Goal: Transaction & Acquisition: Purchase product/service

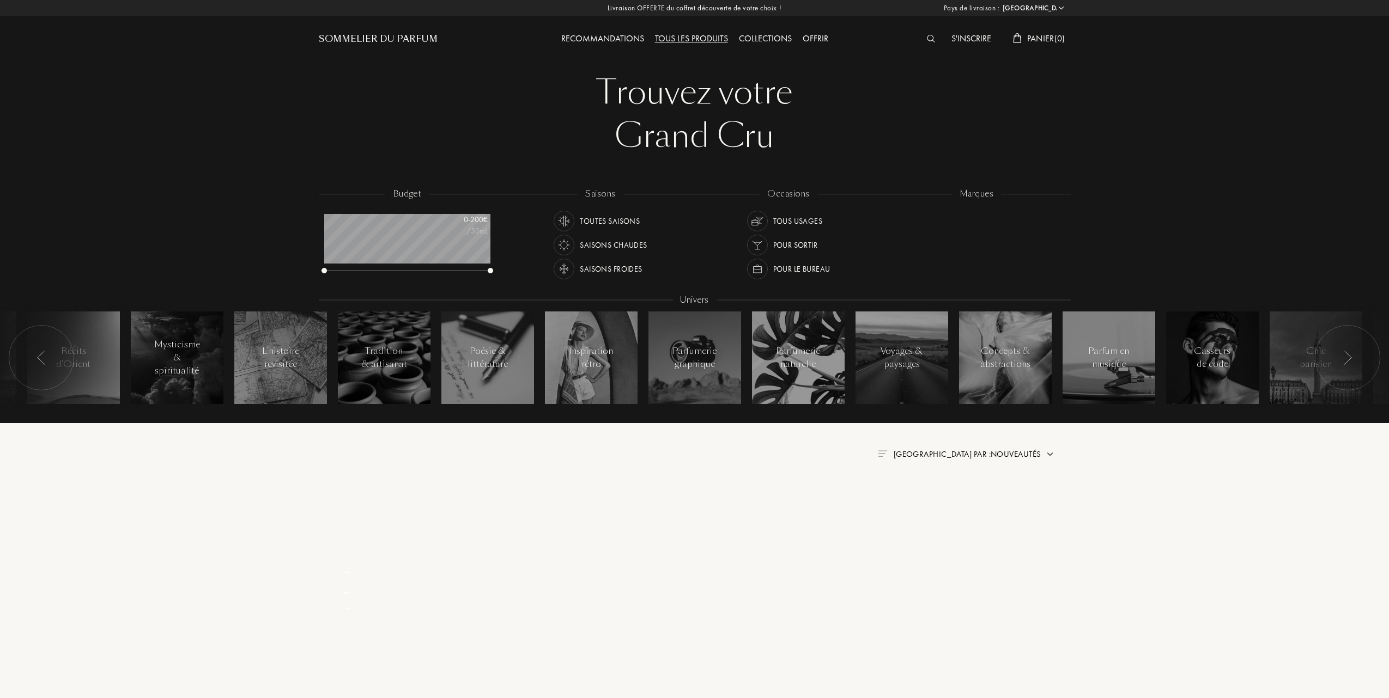
select select "FR"
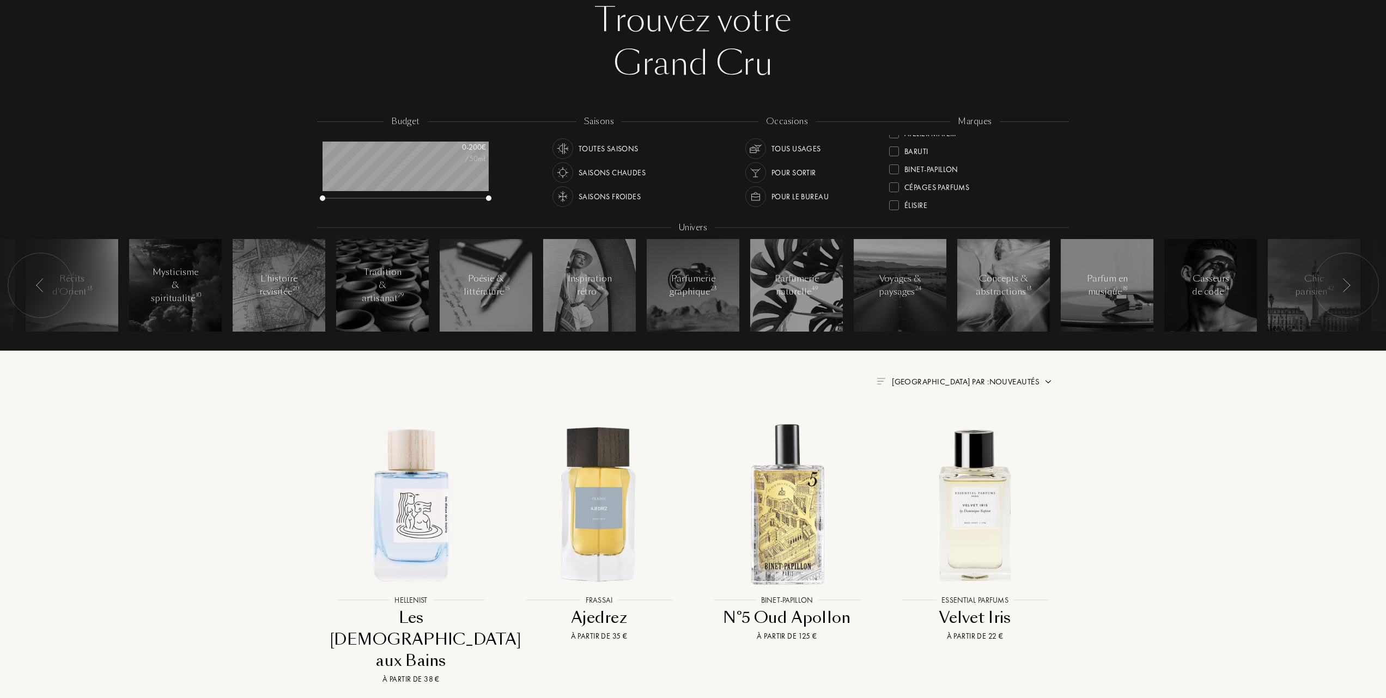
scroll to position [72, 0]
click at [896, 193] on div at bounding box center [894, 198] width 10 height 10
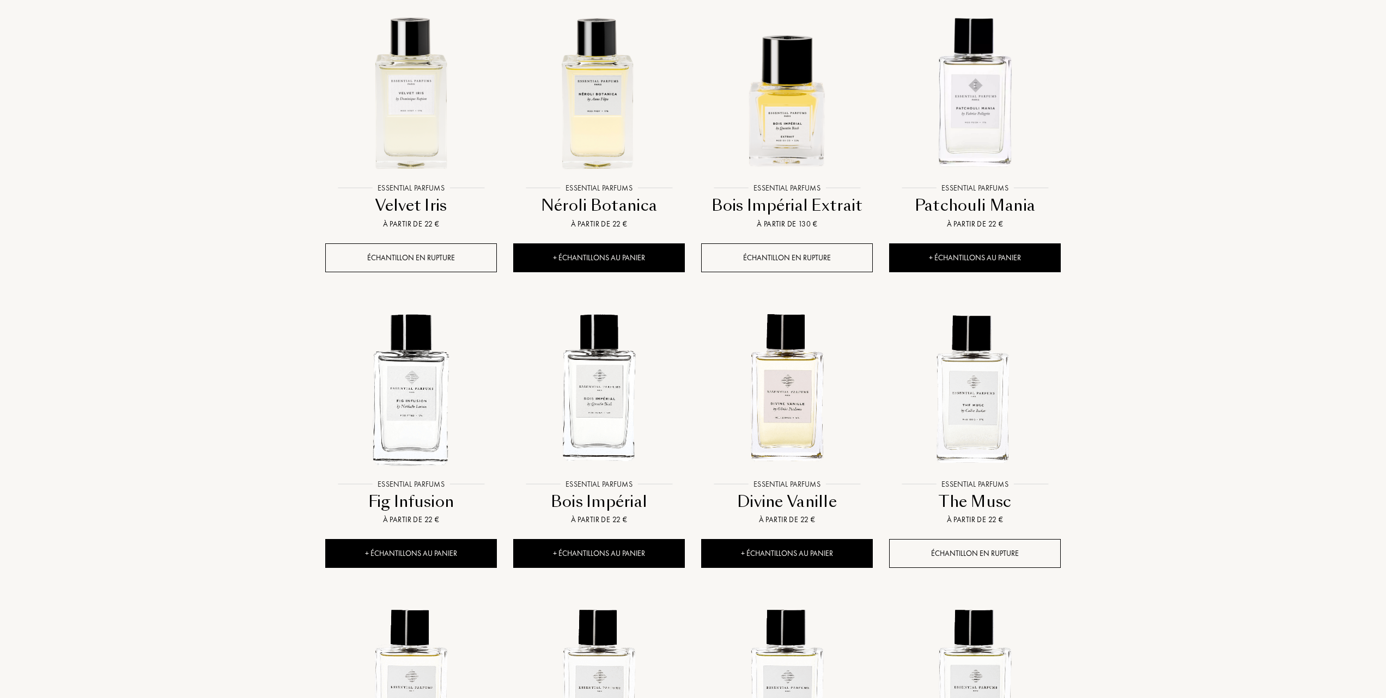
scroll to position [508, 0]
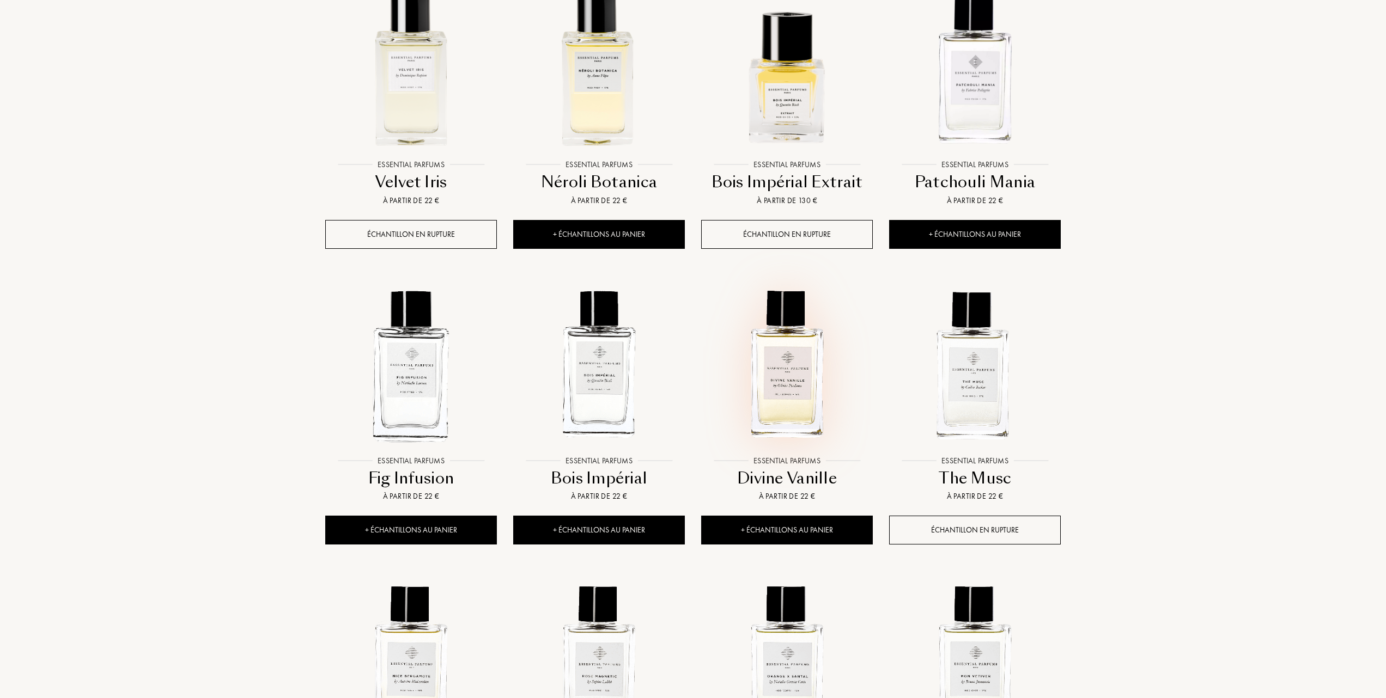
click at [791, 395] on img at bounding box center [786, 364] width 169 height 169
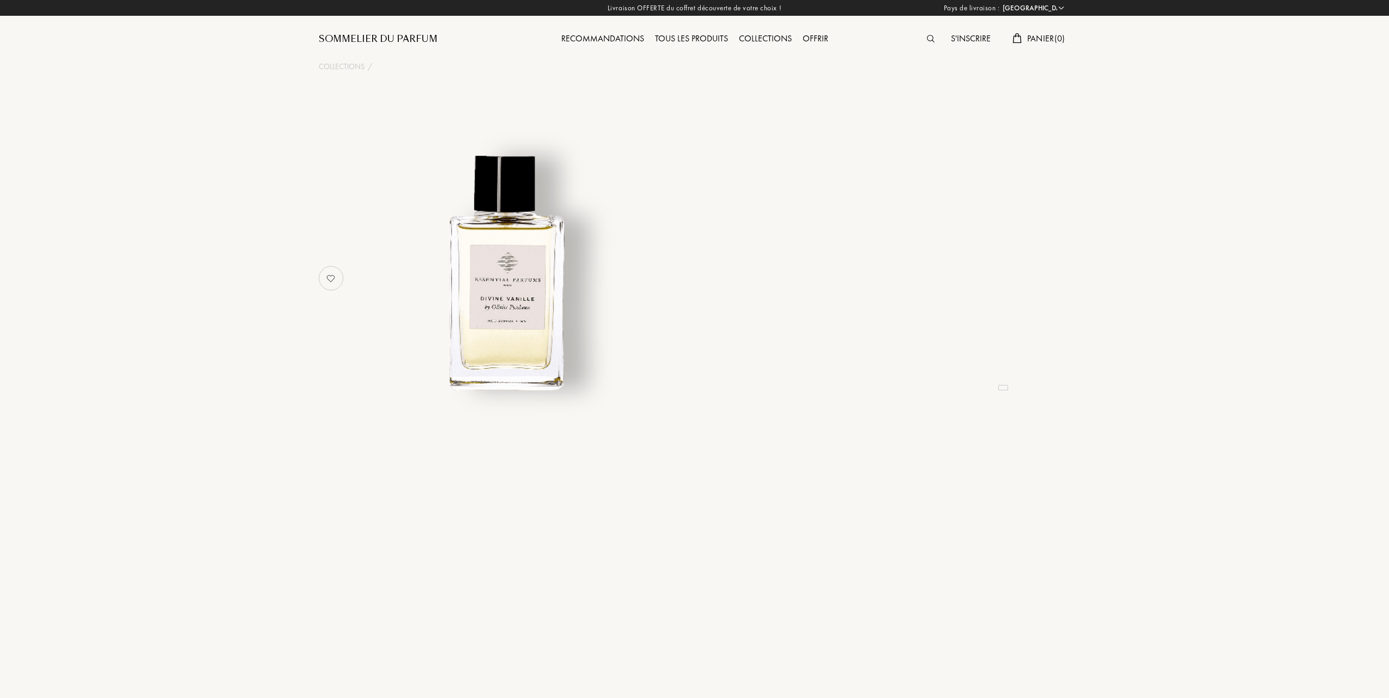
select select "FR"
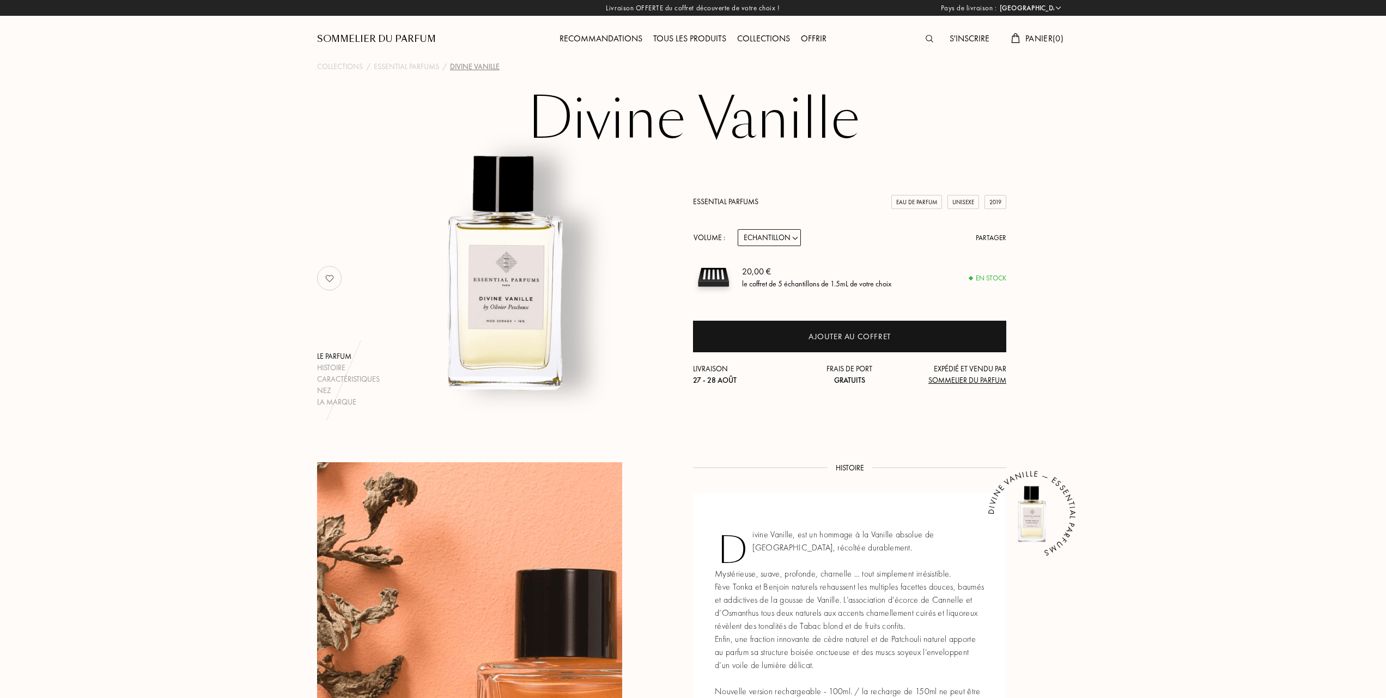
click at [796, 238] on select "Echantillon 10mL 100mL 150mL" at bounding box center [769, 237] width 63 height 17
select select "2"
click at [738, 229] on select "Echantillon 10mL 100mL 150mL" at bounding box center [769, 237] width 63 height 17
select select "2"
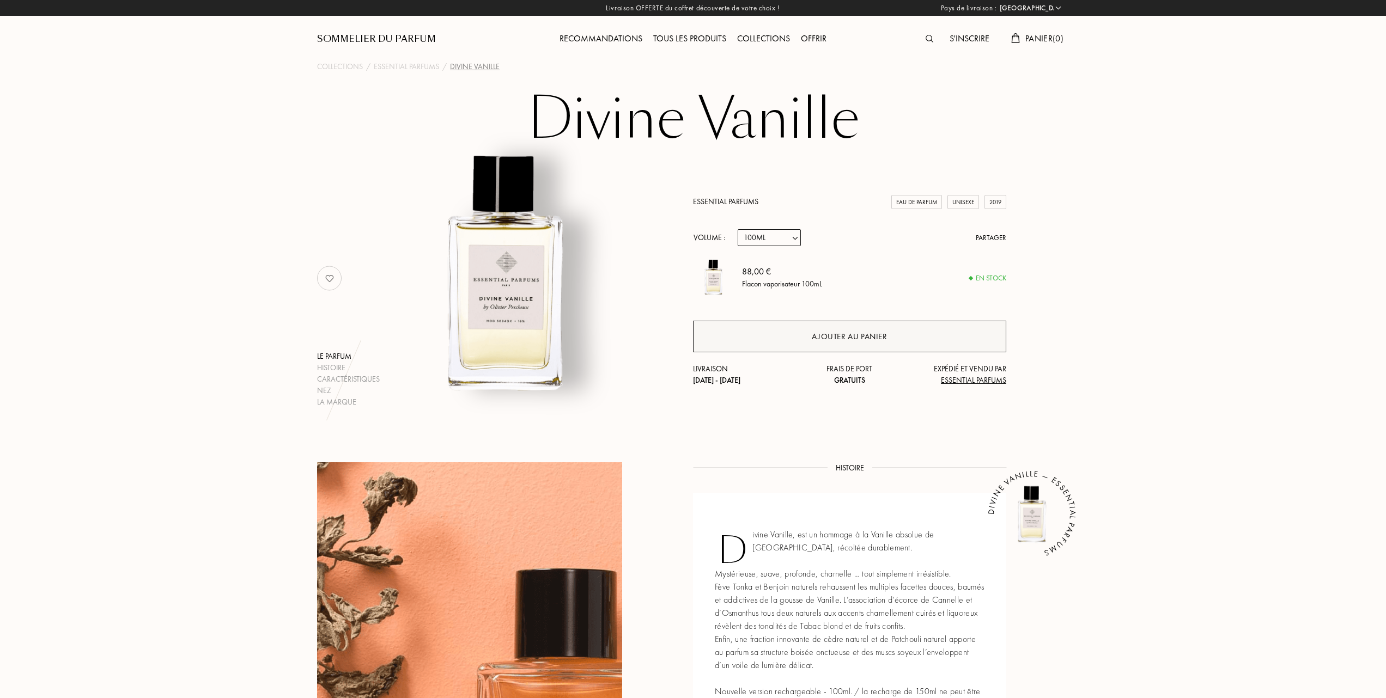
click at [864, 336] on div "Ajouter au panier" at bounding box center [849, 337] width 75 height 13
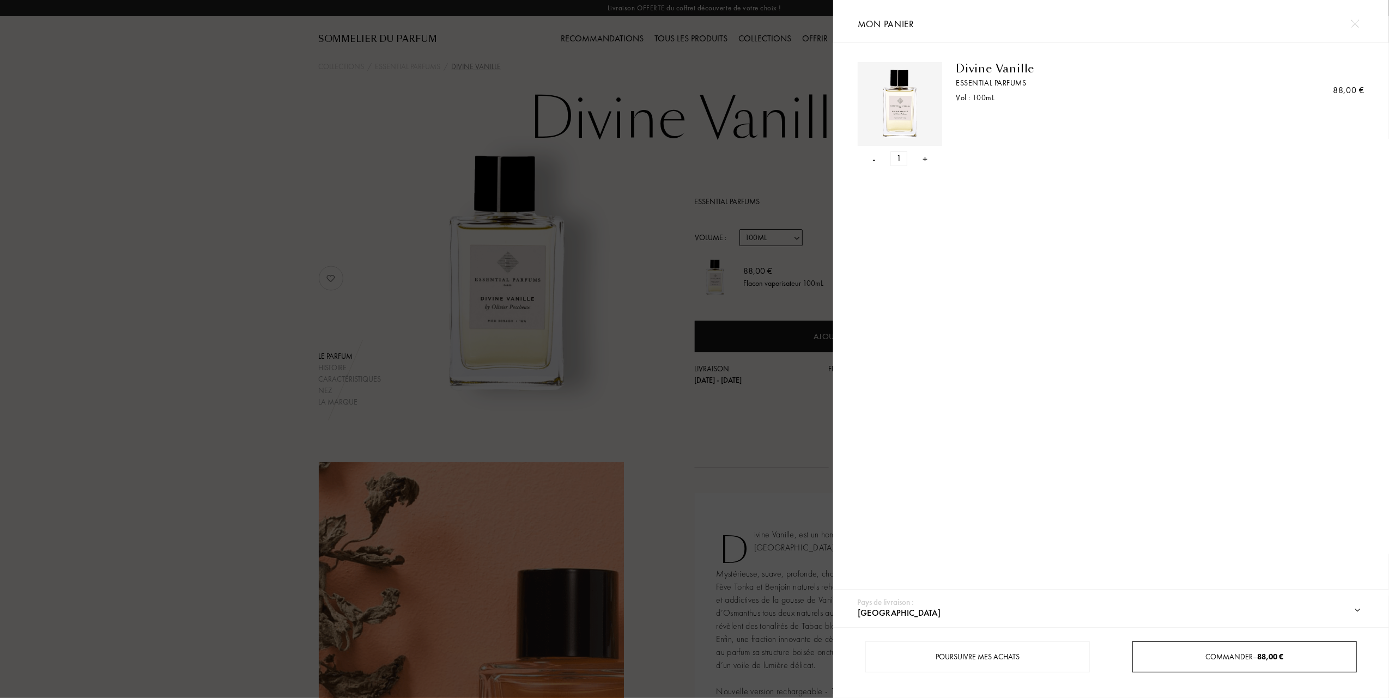
click at [1223, 650] on div "Commander – 88,00 €" at bounding box center [1244, 657] width 224 height 31
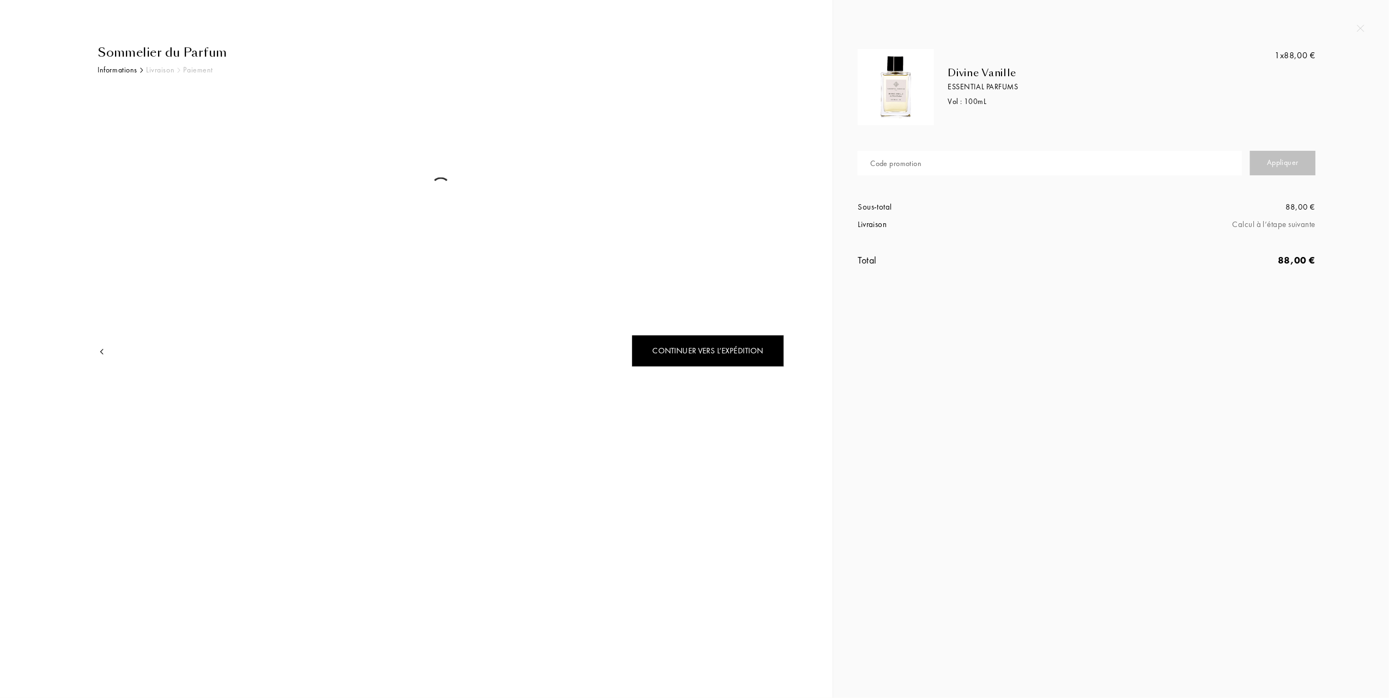
select select "FR"
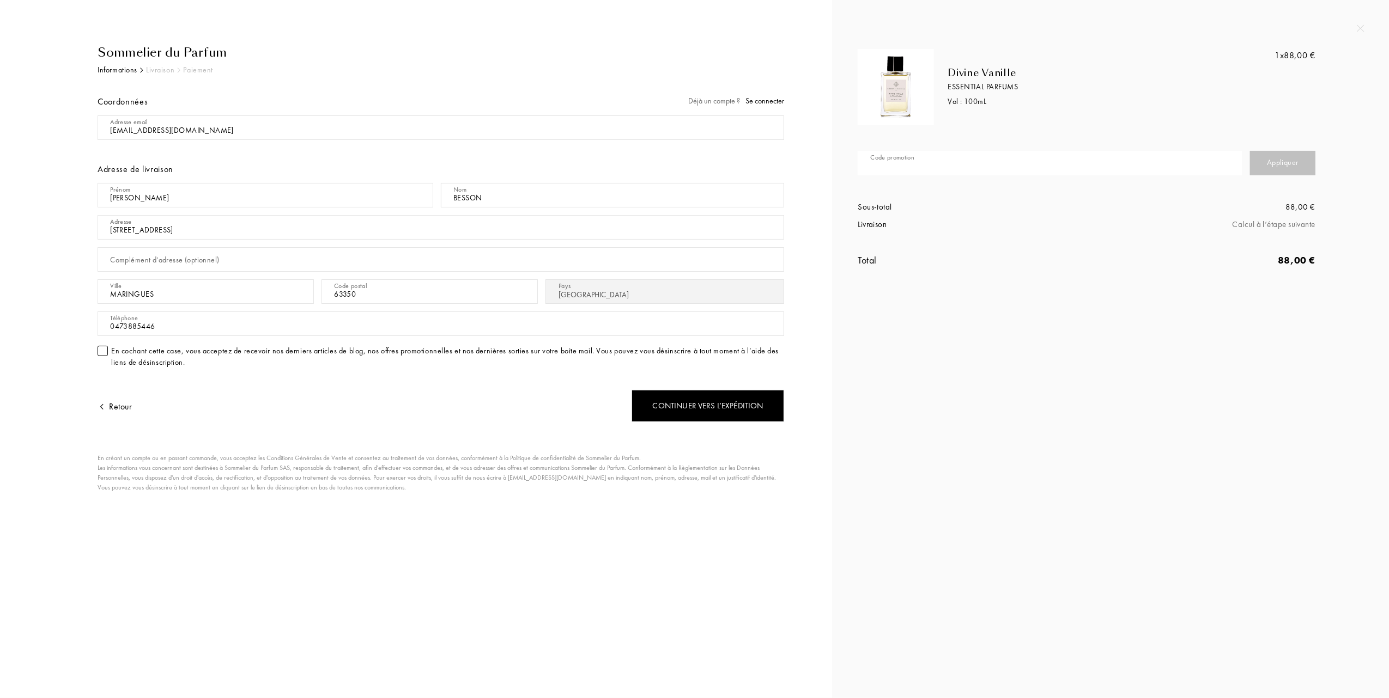
click at [951, 160] on input "text" at bounding box center [1049, 163] width 384 height 25
type input "5"
type input "84XGF-HZJNM"
click at [1260, 166] on div "Appliquer" at bounding box center [1282, 163] width 65 height 25
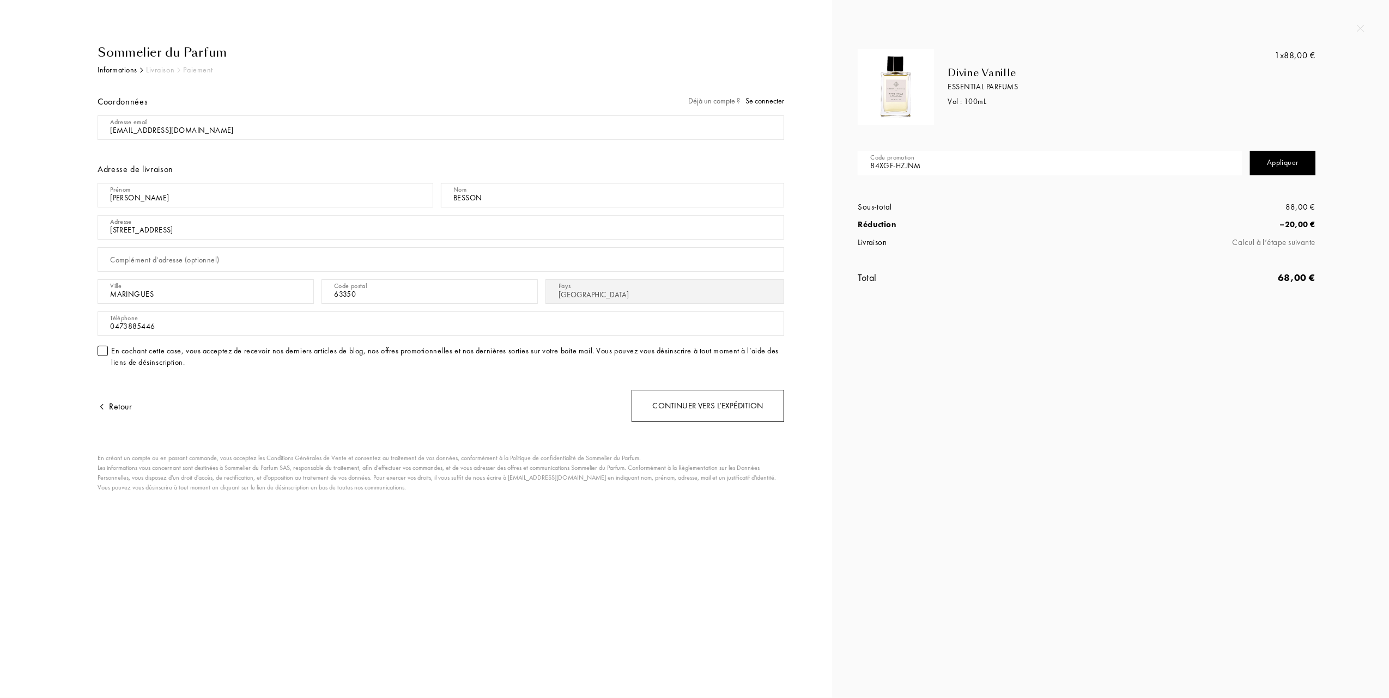
click at [747, 402] on div "Continuer vers l’expédition" at bounding box center [707, 406] width 153 height 32
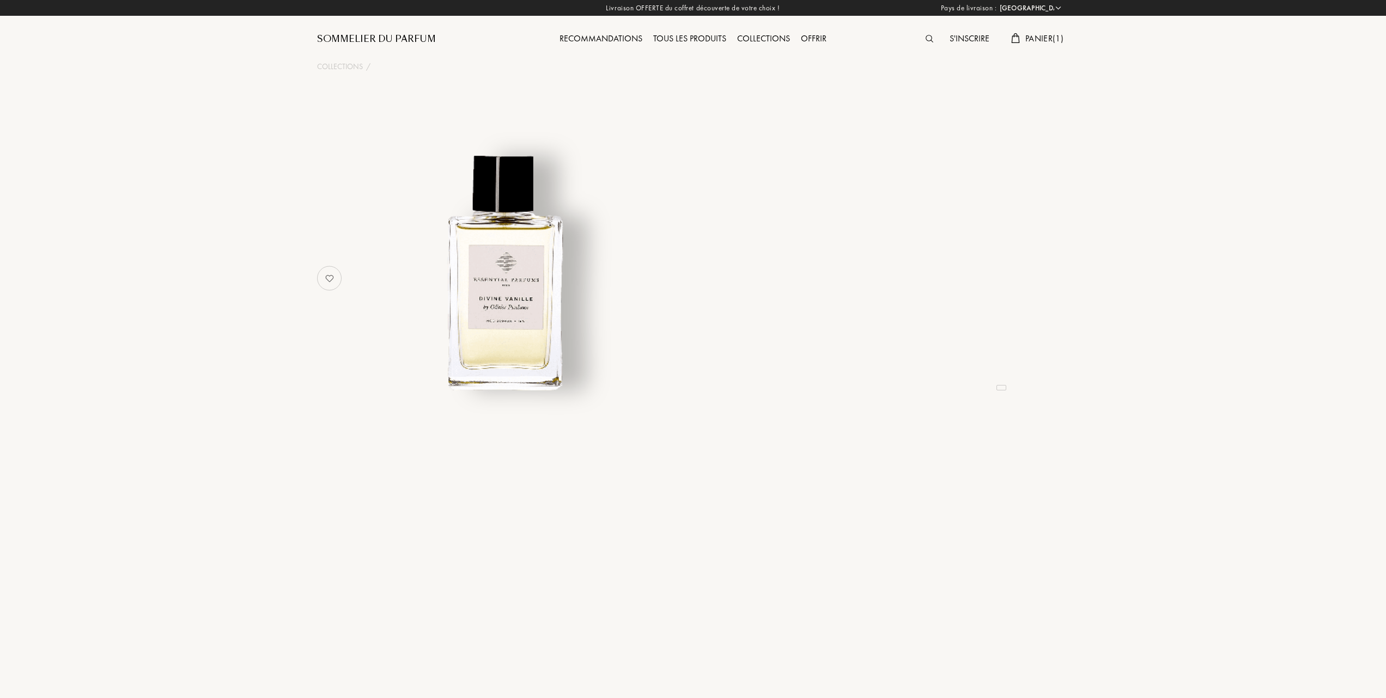
select select "FR"
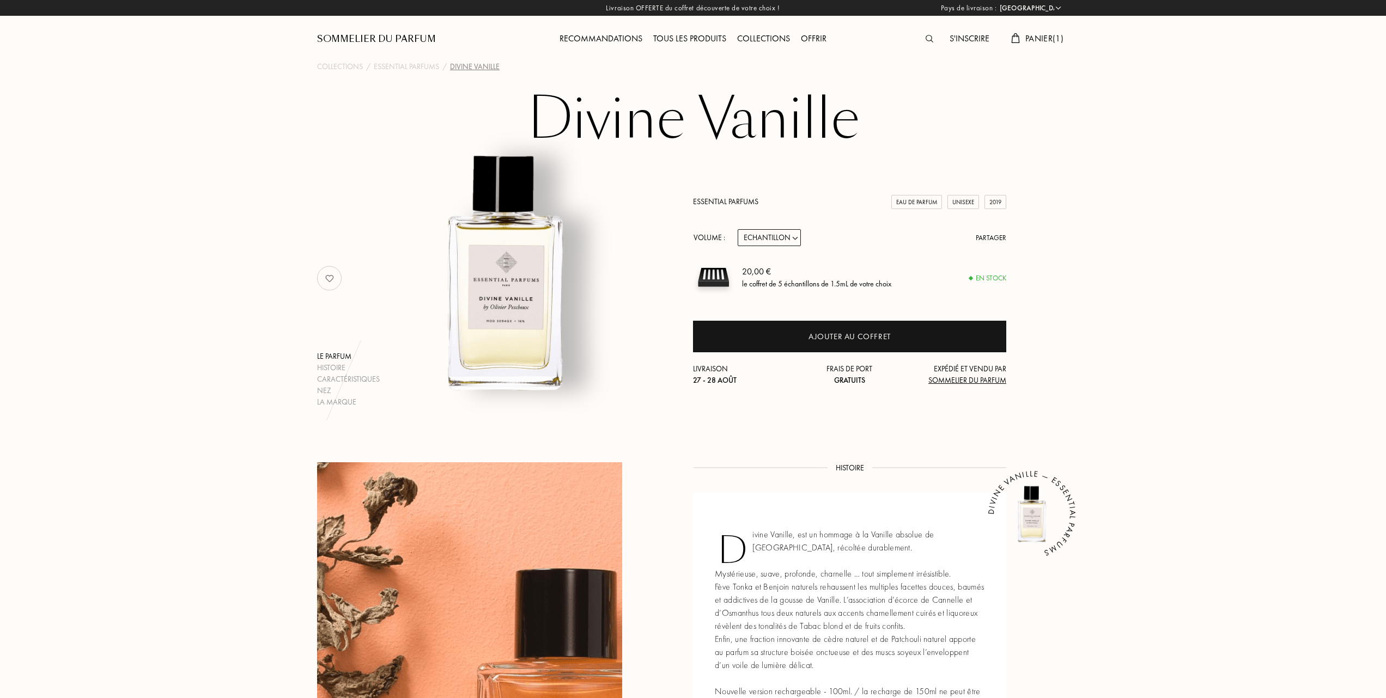
click at [1036, 34] on span "Panier ( 1 )" at bounding box center [1044, 38] width 38 height 11
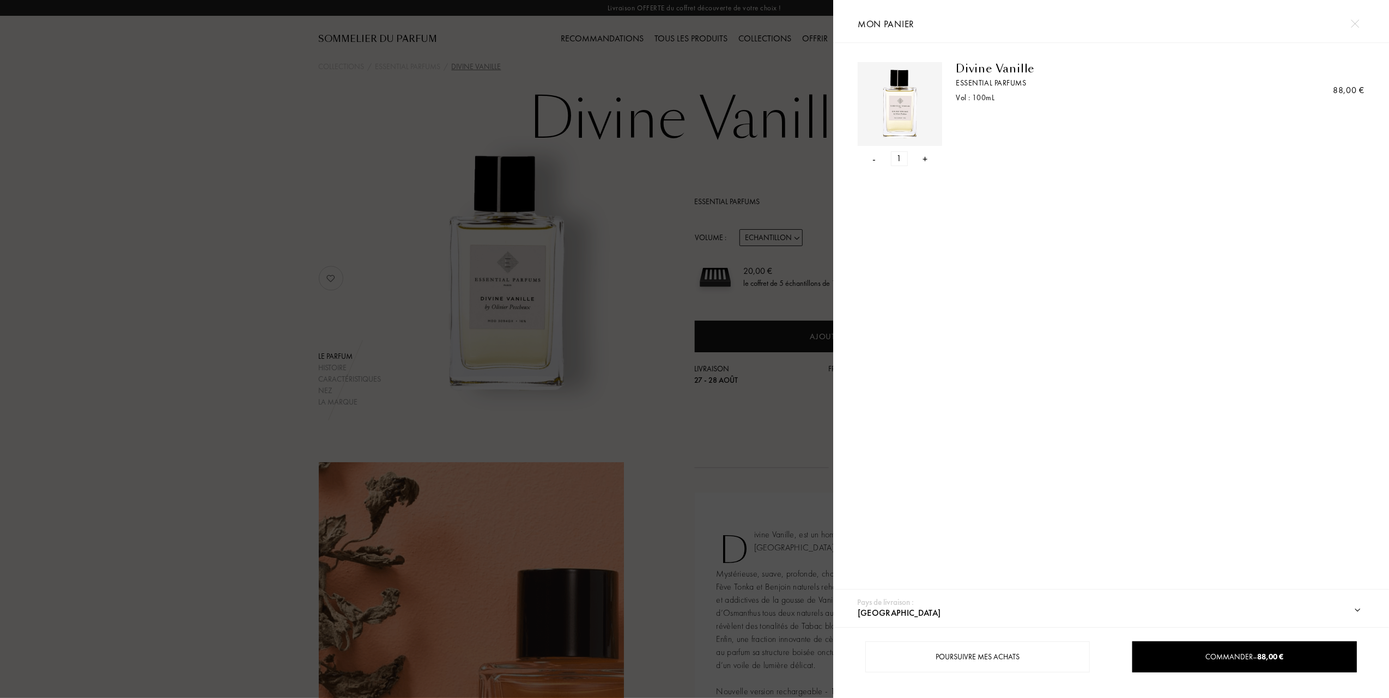
click at [873, 157] on div "-" at bounding box center [874, 158] width 3 height 15
